Goal: Check status: Check status

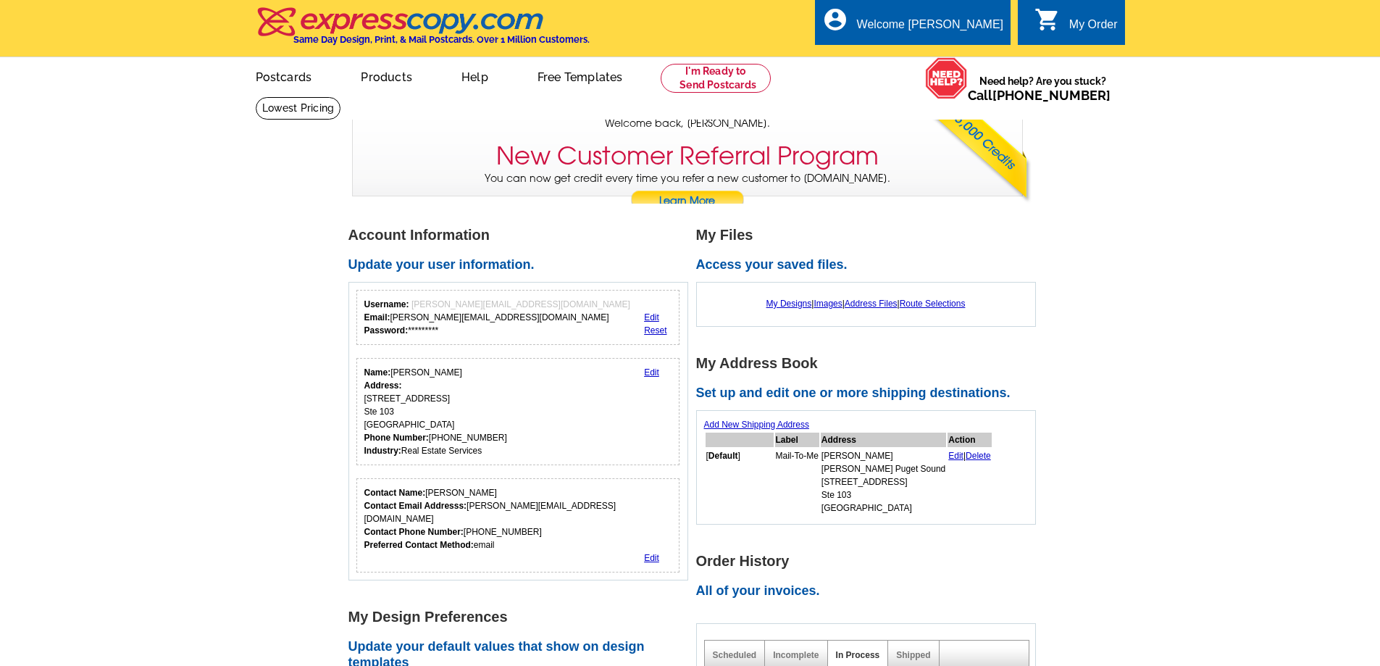
drag, startPoint x: 0, startPoint y: 0, endPoint x: 324, endPoint y: 280, distance: 427.8
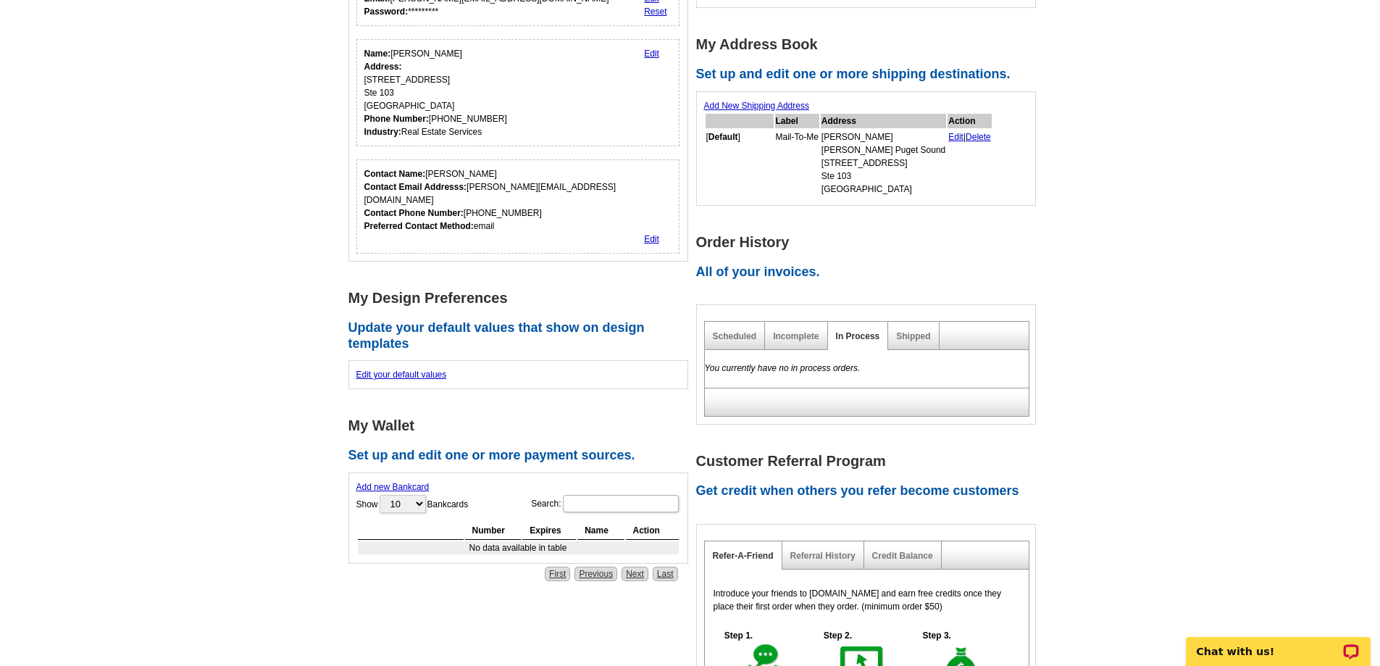
scroll to position [362, 0]
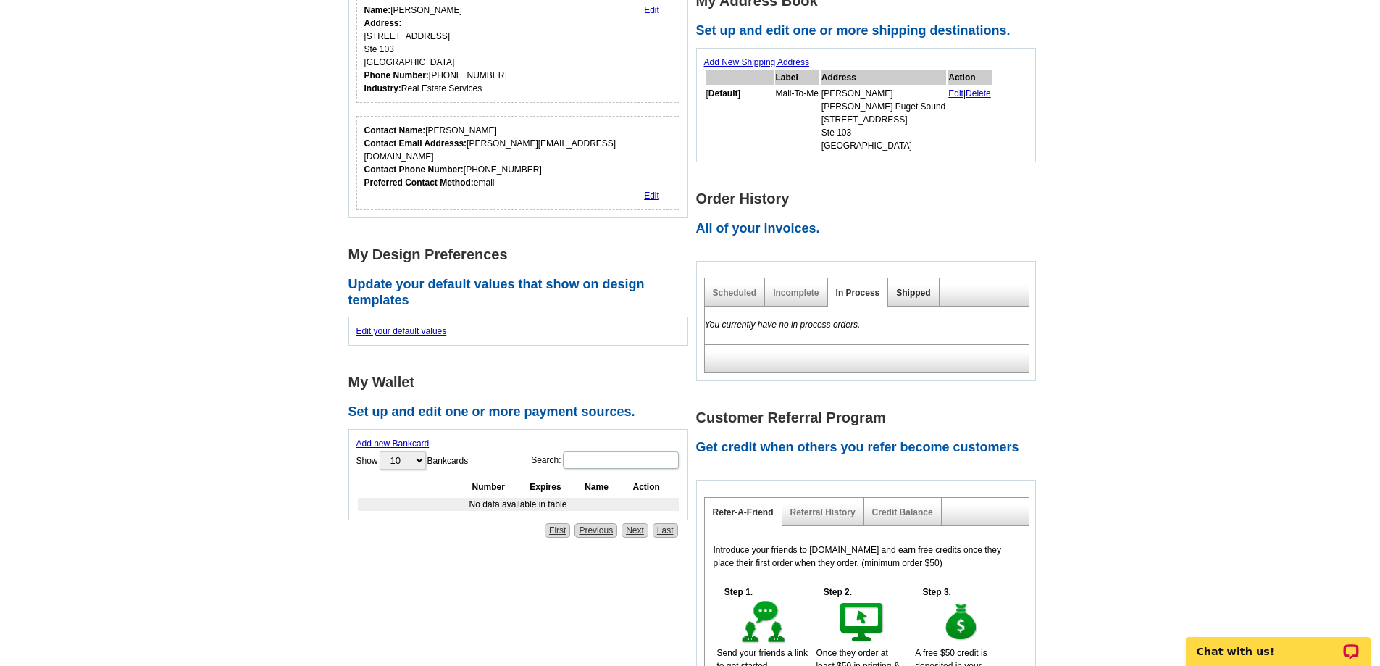
click at [919, 298] on link "Shipped" at bounding box center [913, 293] width 34 height 10
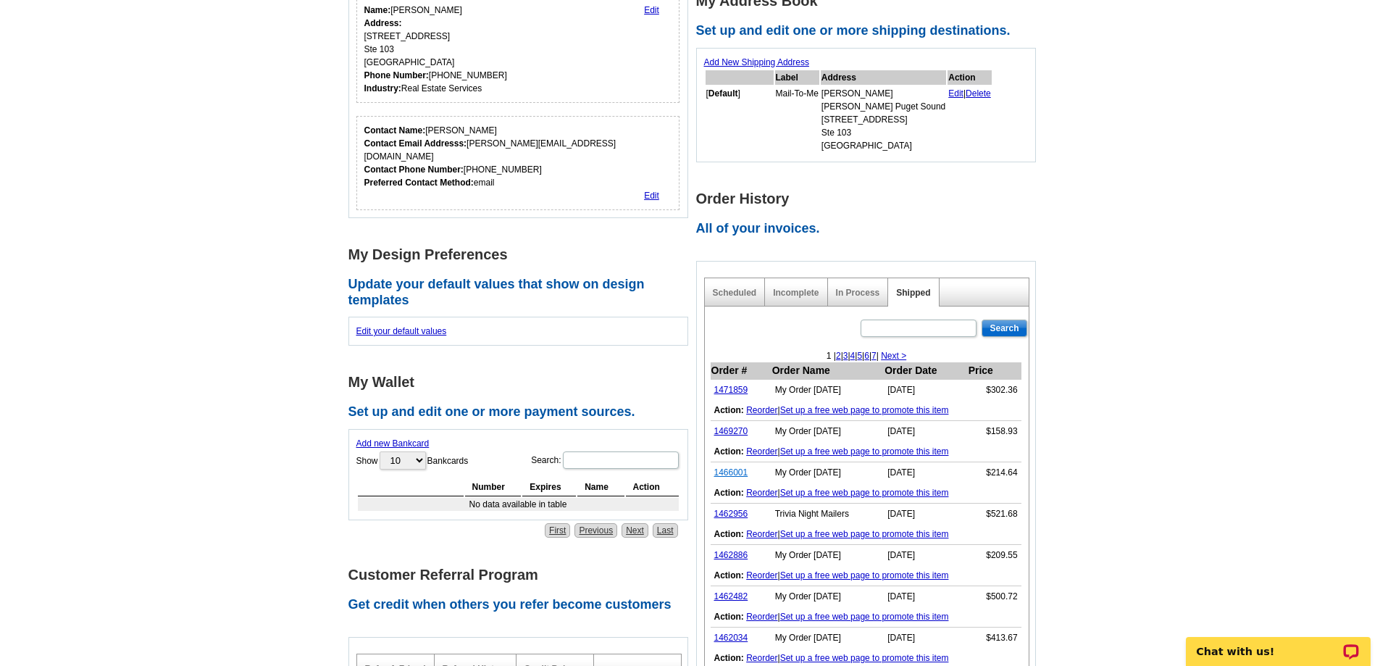
click at [731, 471] on link "1466001" at bounding box center [731, 472] width 34 height 10
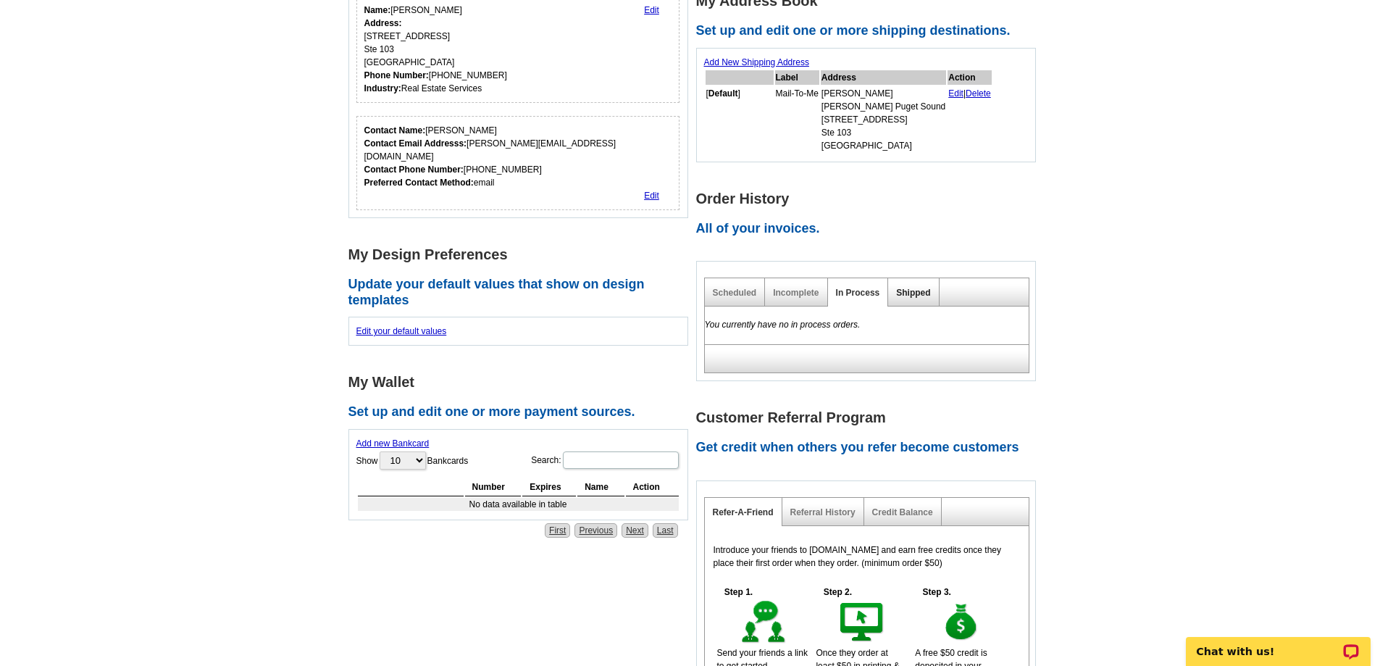
click at [921, 297] on link "Shipped" at bounding box center [913, 293] width 34 height 10
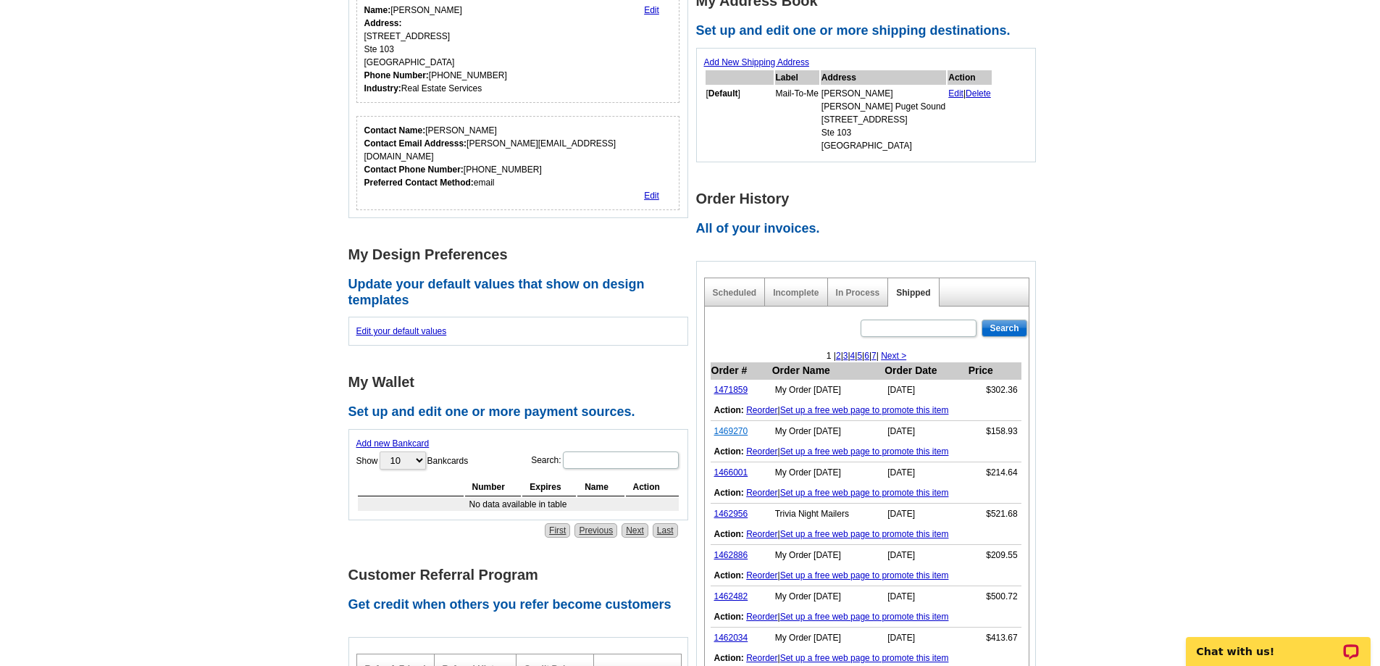
click at [725, 430] on link "1469270" at bounding box center [731, 431] width 34 height 10
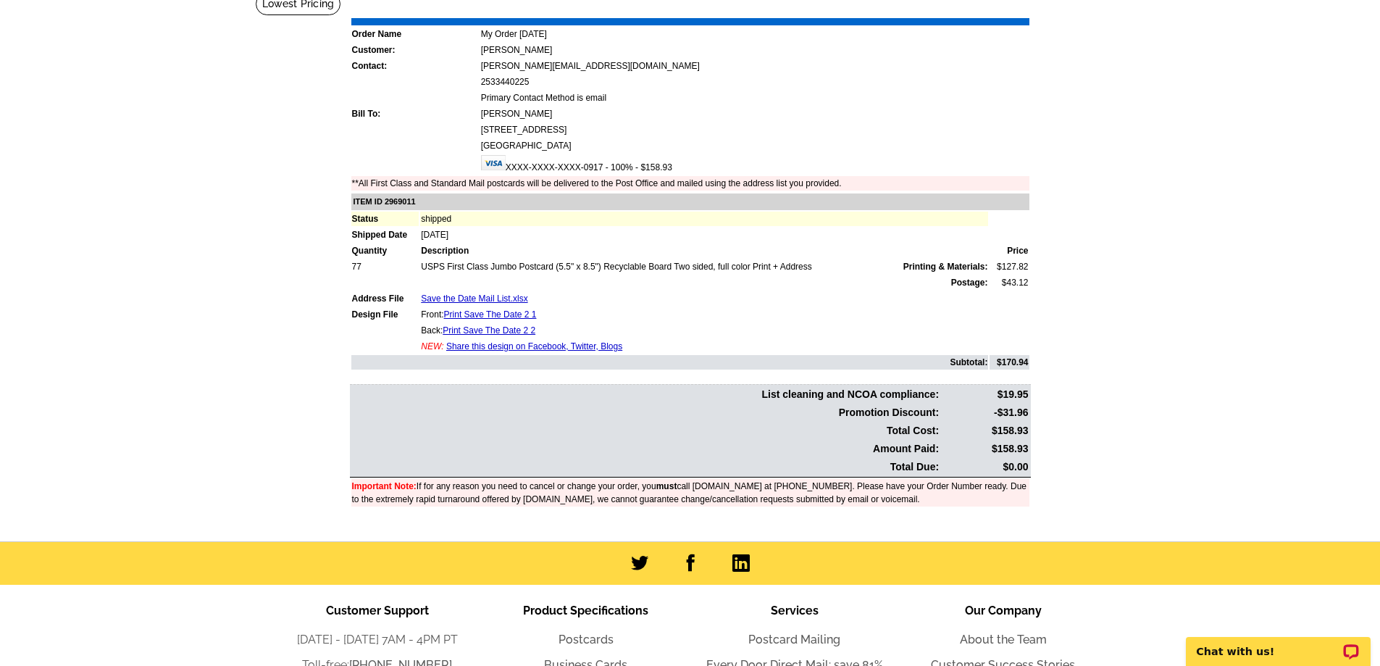
scroll to position [72, 0]
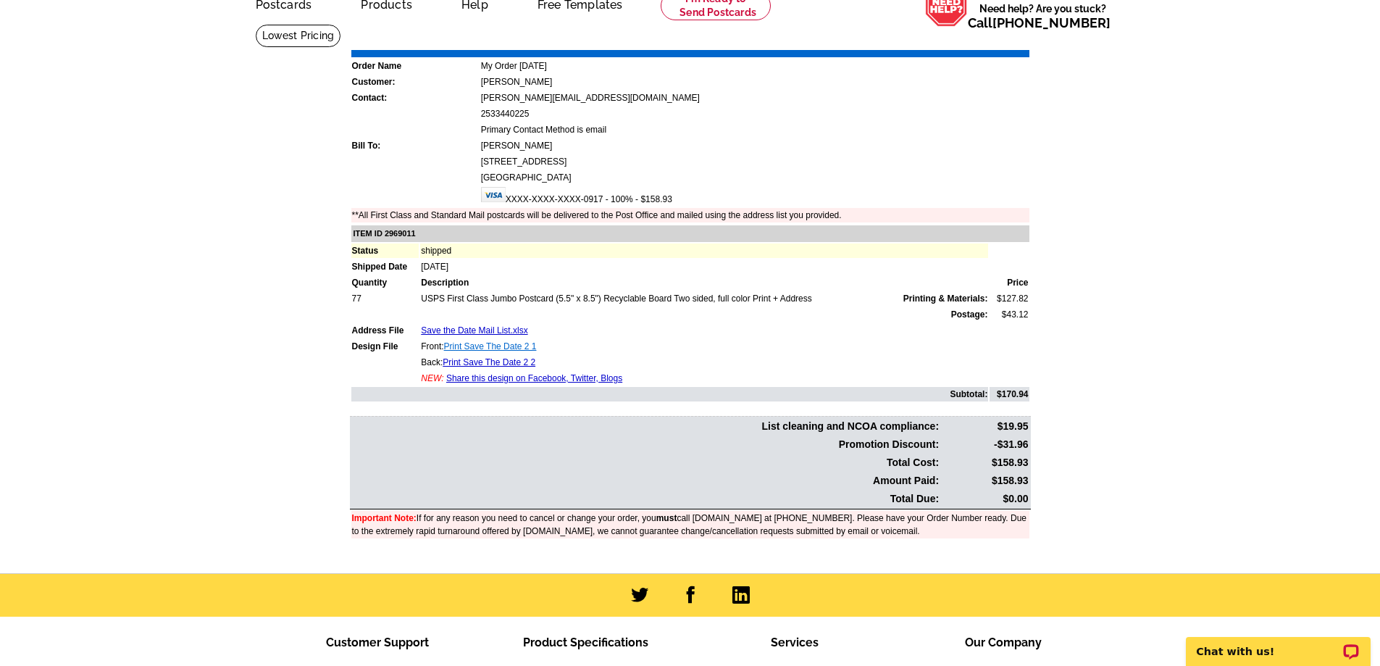
click at [482, 348] on link "Print Save The Date 2 1" at bounding box center [490, 346] width 93 height 10
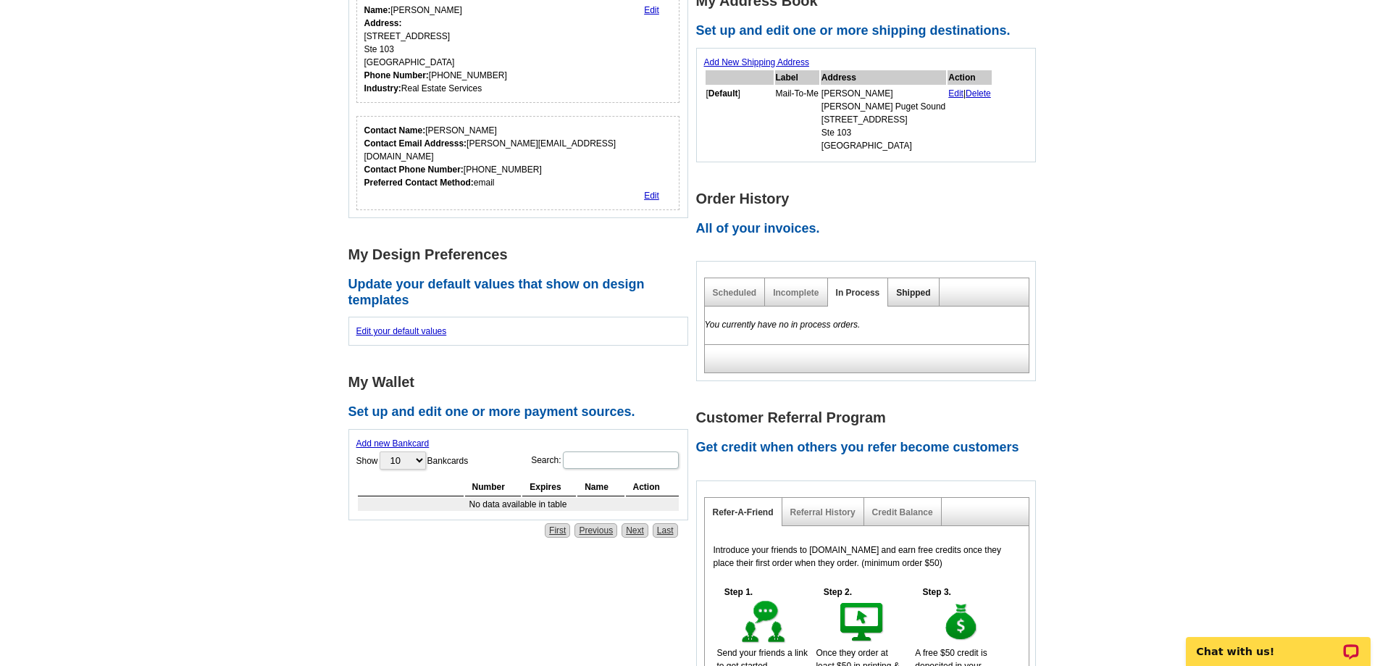
click at [919, 293] on link "Shipped" at bounding box center [913, 293] width 34 height 10
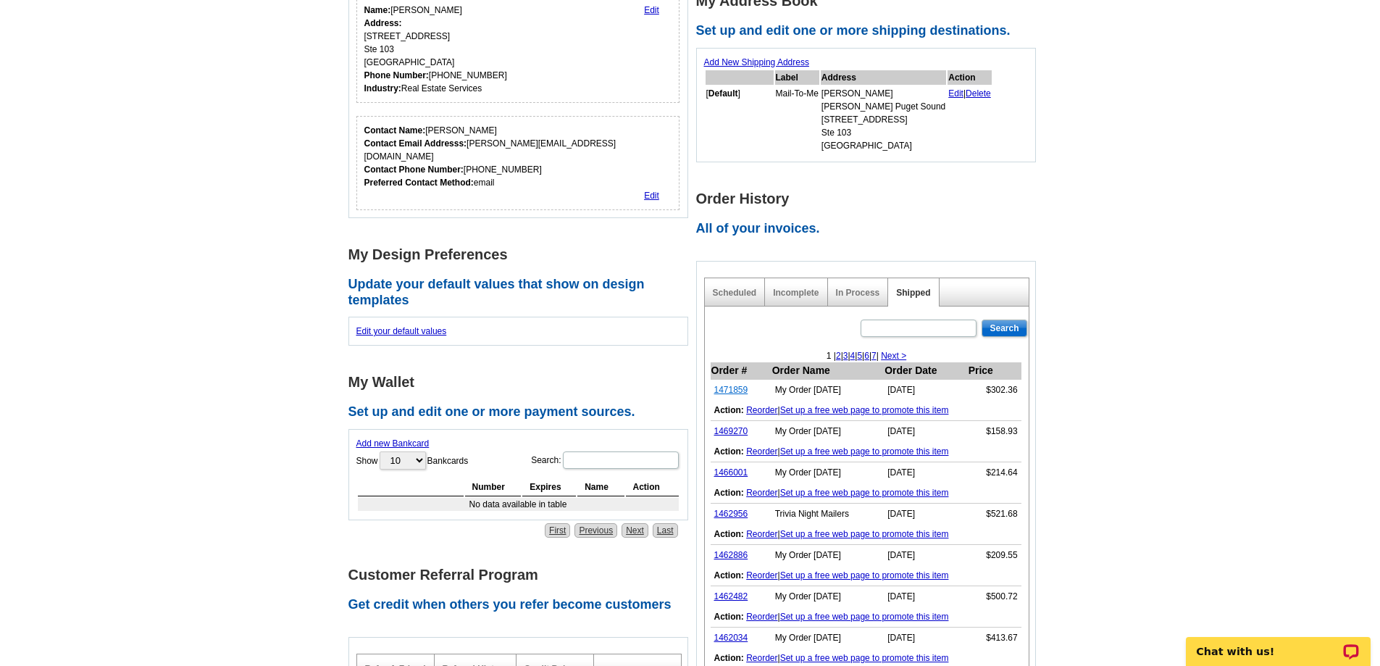
click at [743, 393] on link "1471859" at bounding box center [731, 390] width 34 height 10
